Goal: Book appointment/travel/reservation

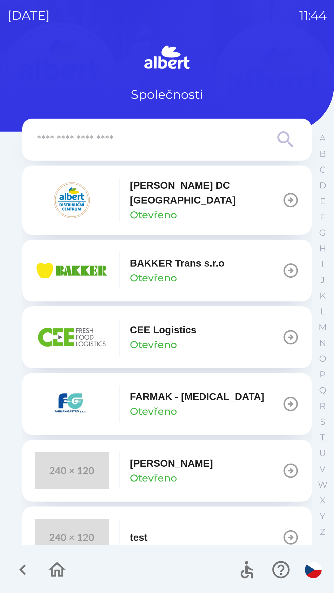
click at [143, 260] on p "BAKKER Trans s.r.o" at bounding box center [177, 263] width 95 height 15
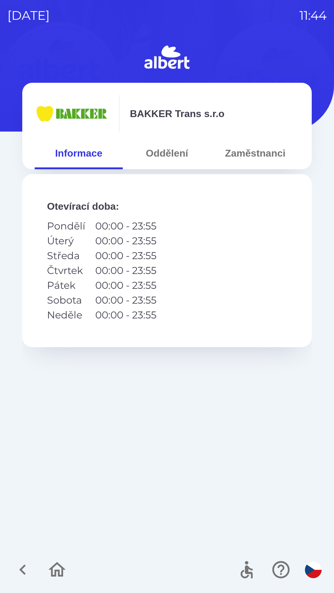
click at [171, 152] on button "Oddělení" at bounding box center [167, 153] width 88 height 22
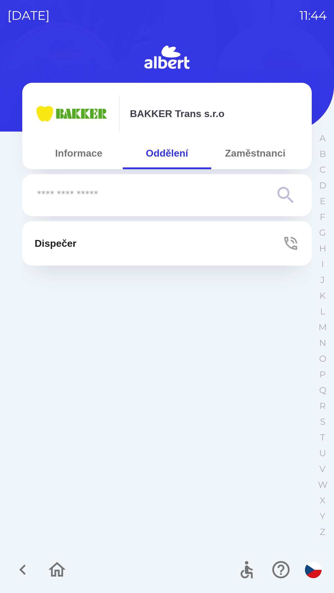
click at [66, 244] on p "Dispečer" at bounding box center [56, 243] width 42 height 15
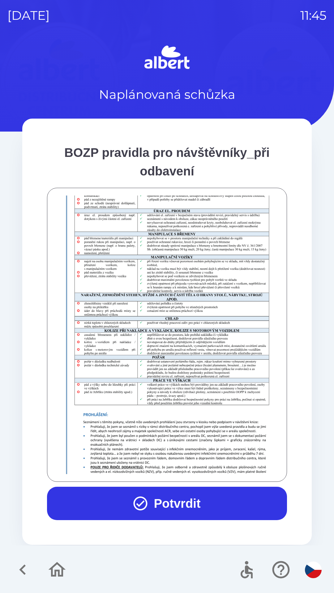
scroll to position [434, 0]
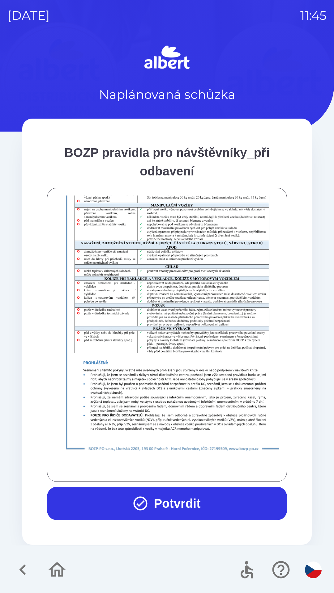
click at [175, 493] on button "Potvrdit" at bounding box center [167, 503] width 240 height 33
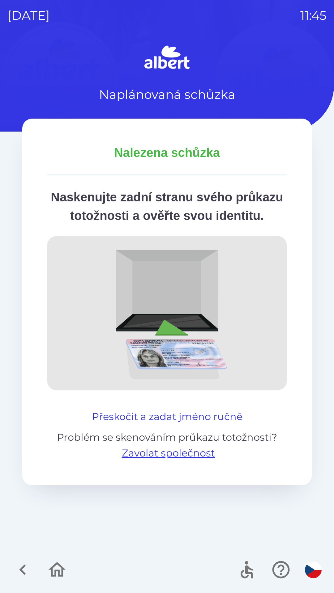
click at [162, 424] on button "Přeskočit a zadat jméno ručně" at bounding box center [166, 416] width 155 height 15
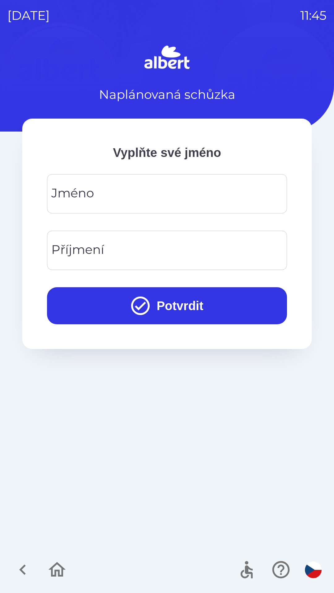
click at [89, 196] on div "[PERSON_NAME]" at bounding box center [167, 193] width 240 height 39
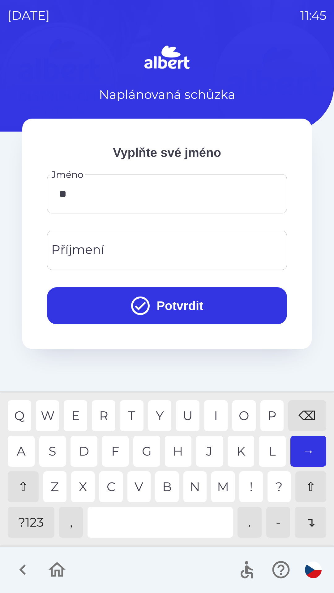
click at [243, 410] on div "O" at bounding box center [243, 415] width 23 height 31
type input "*****"
click at [74, 246] on div "Příjmení Příjmení" at bounding box center [167, 250] width 240 height 39
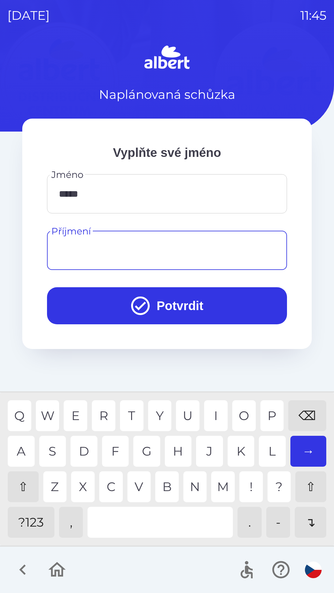
click at [26, 484] on div "⇧" at bounding box center [23, 486] width 31 height 31
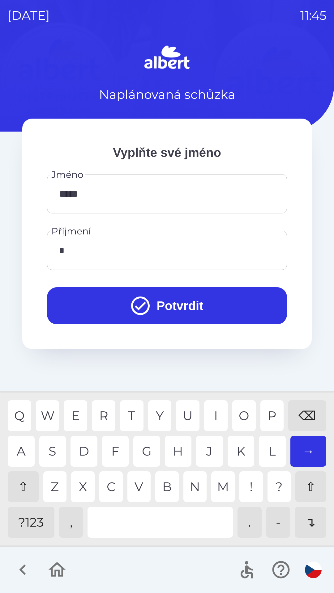
click at [105, 410] on div "R" at bounding box center [103, 415] width 23 height 31
click at [213, 410] on div "I" at bounding box center [215, 415] width 23 height 31
type input "*****"
click at [177, 302] on button "Potvrdit" at bounding box center [167, 305] width 240 height 37
